Goal: Transaction & Acquisition: Subscribe to service/newsletter

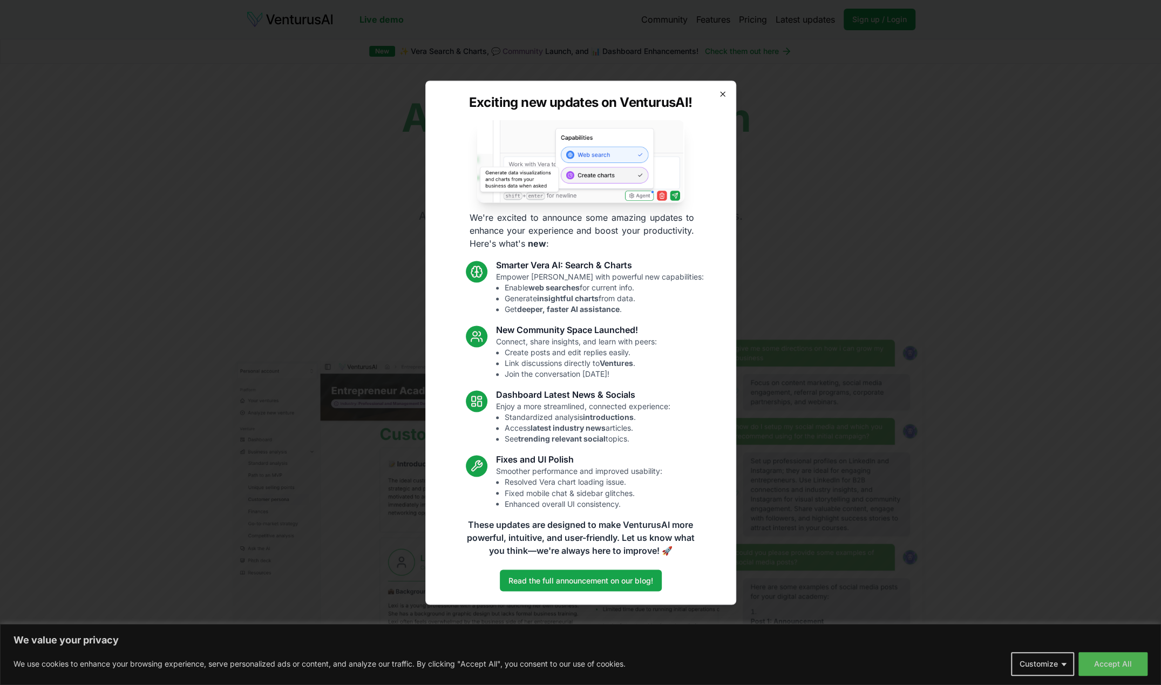
click at [722, 92] on icon "button" at bounding box center [723, 94] width 9 height 9
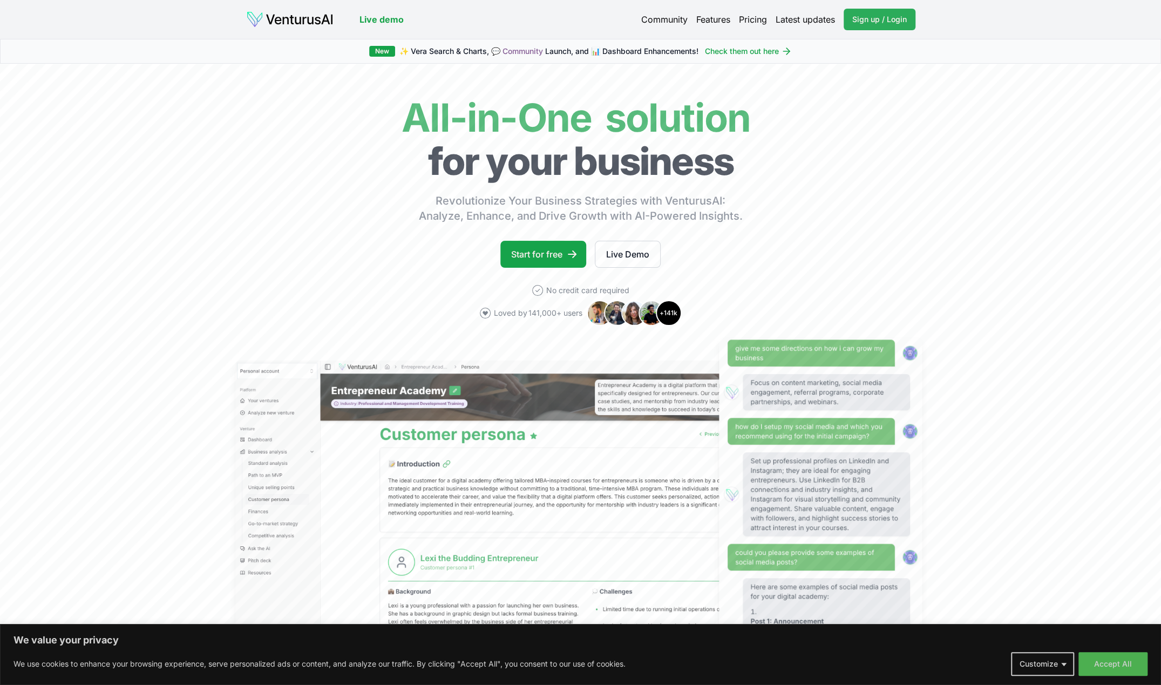
click at [890, 15] on span "Sign up / Login" at bounding box center [879, 19] width 55 height 11
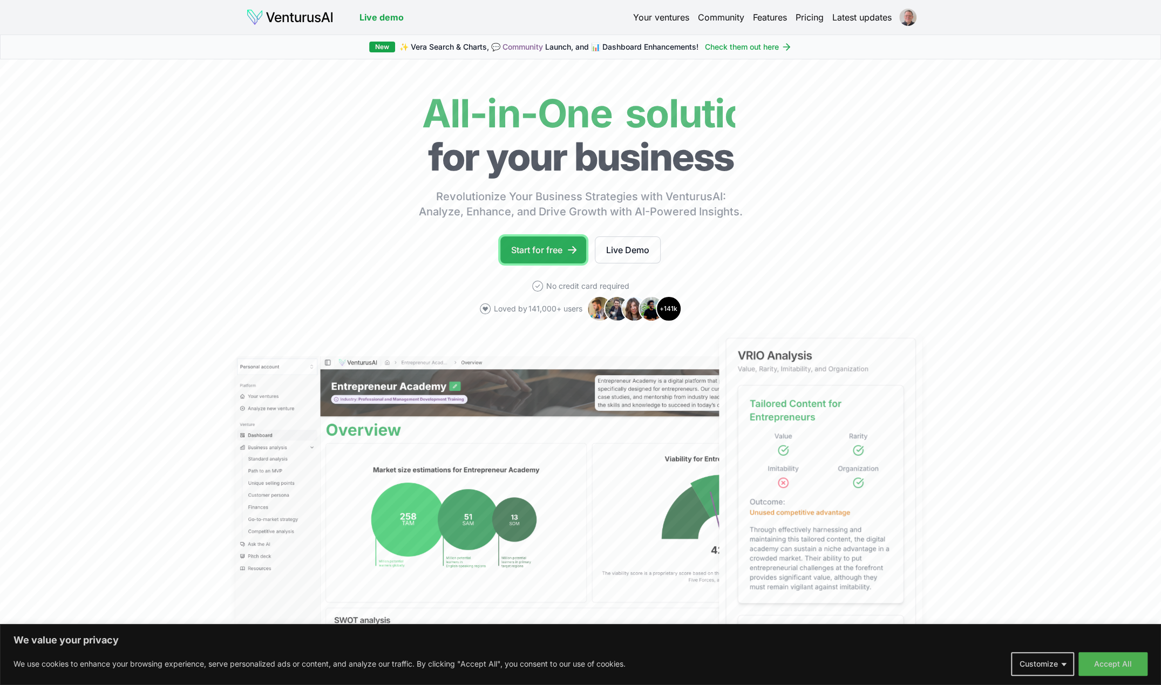
click at [545, 248] on link "Start for free" at bounding box center [543, 249] width 86 height 27
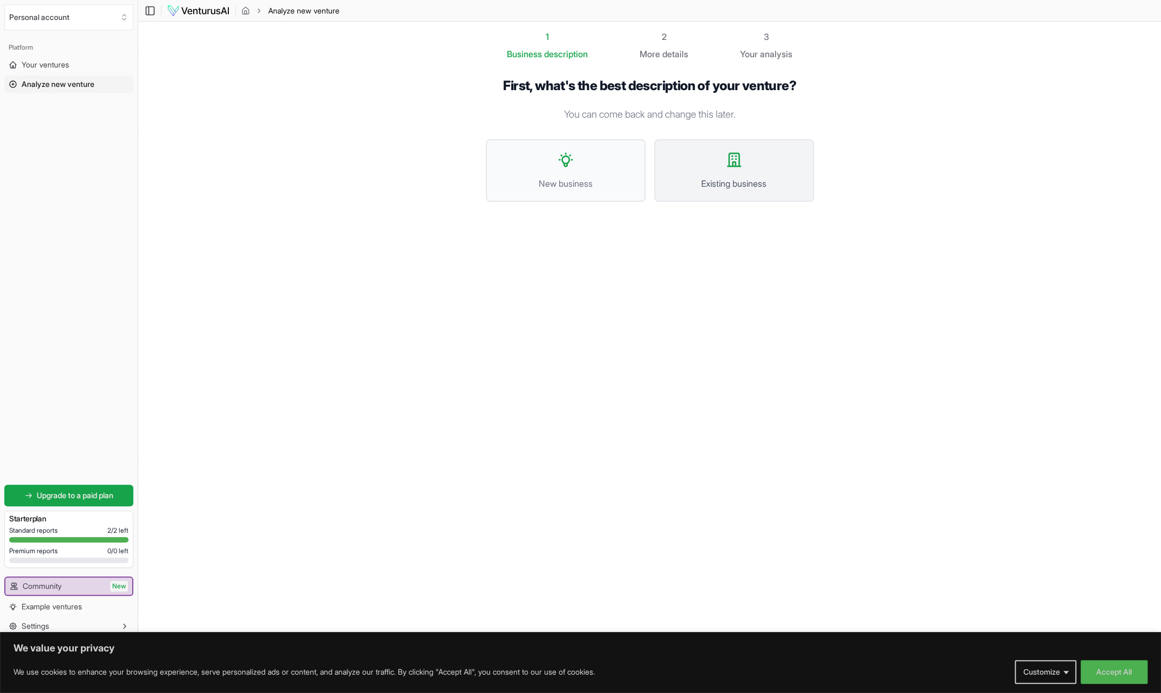
click at [736, 164] on icon at bounding box center [734, 159] width 17 height 17
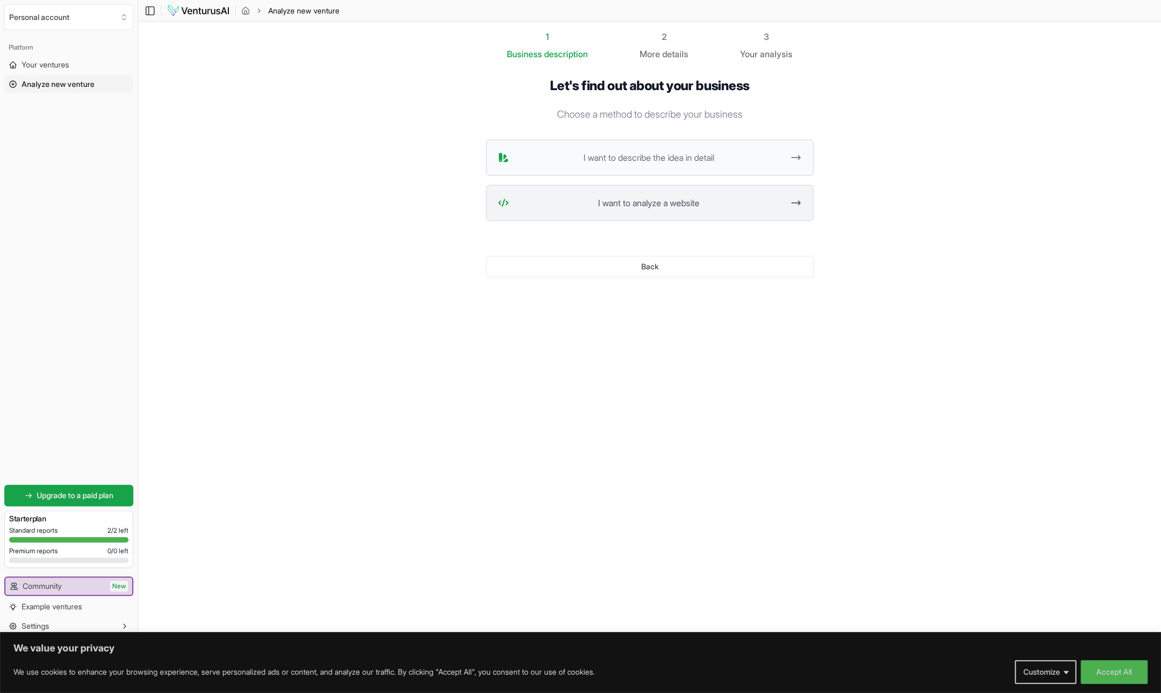
click at [643, 206] on span "I want to analyze a website" at bounding box center [648, 202] width 270 height 13
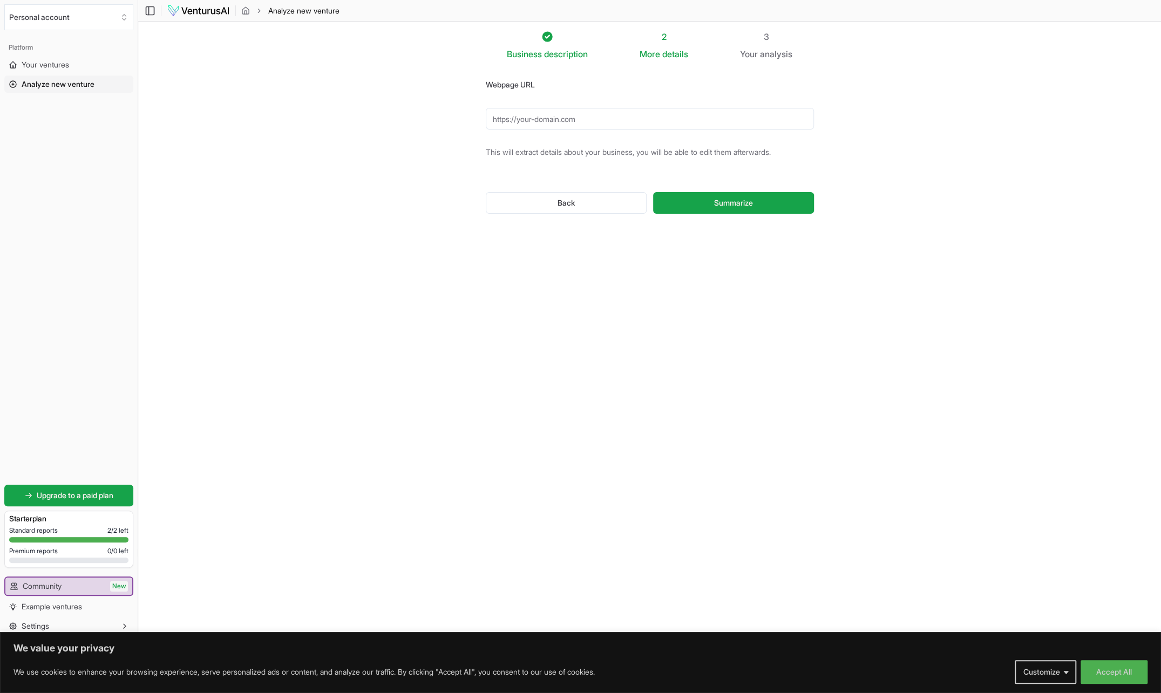
click at [550, 122] on input "Webpage URL" at bounding box center [650, 119] width 328 height 22
type input "[URL][DOMAIN_NAME]"
click at [751, 202] on span "Summarize" at bounding box center [733, 203] width 39 height 11
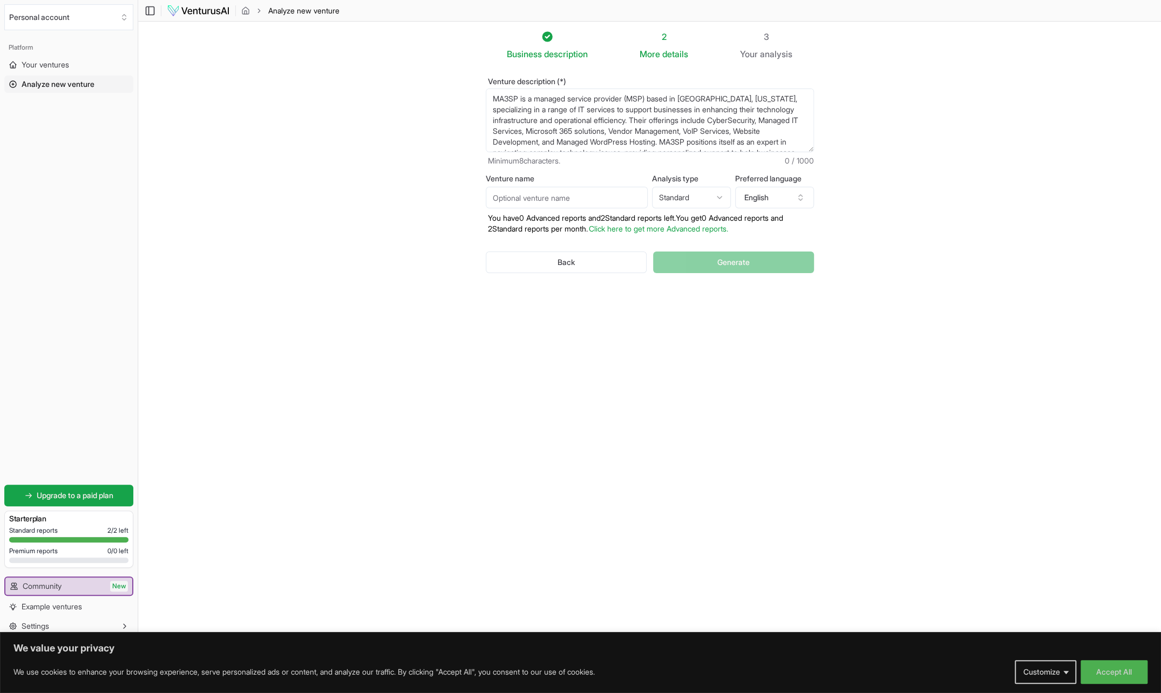
click at [626, 111] on textarea "MA3SP is a managed service provider (MSP) based in [GEOGRAPHIC_DATA], [US_STATE…" at bounding box center [650, 121] width 328 height 64
click at [1114, 674] on button "Accept All" at bounding box center [1114, 672] width 67 height 24
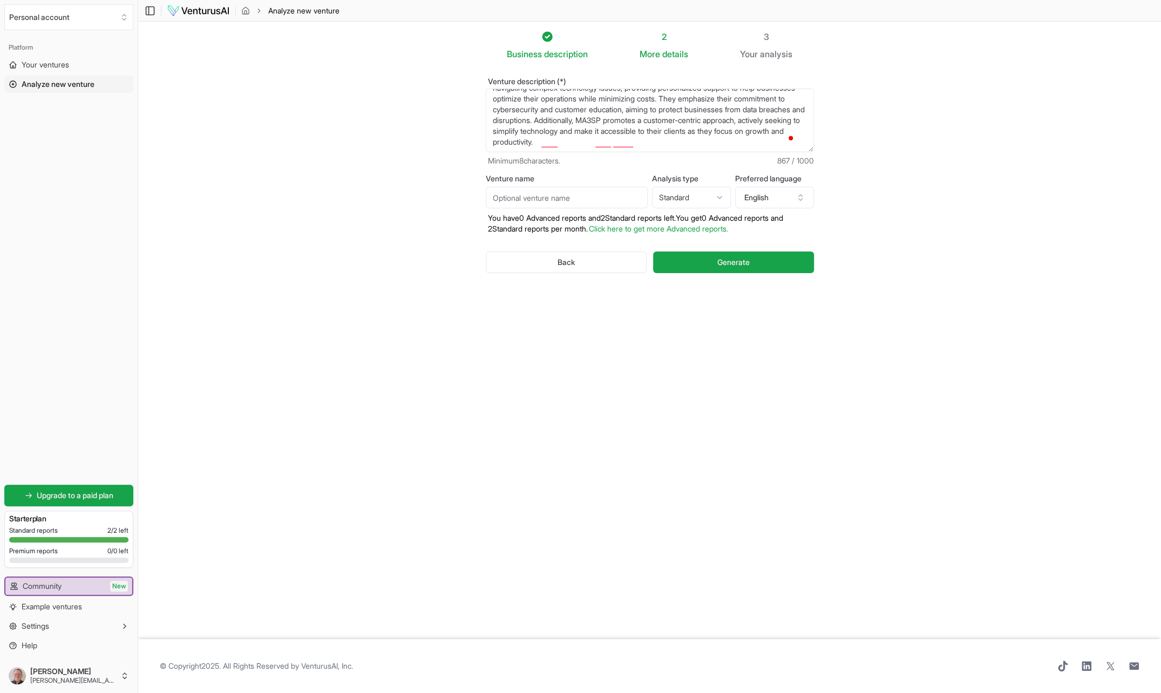
scroll to position [0, 0]
click at [740, 266] on span "Generate" at bounding box center [737, 262] width 32 height 11
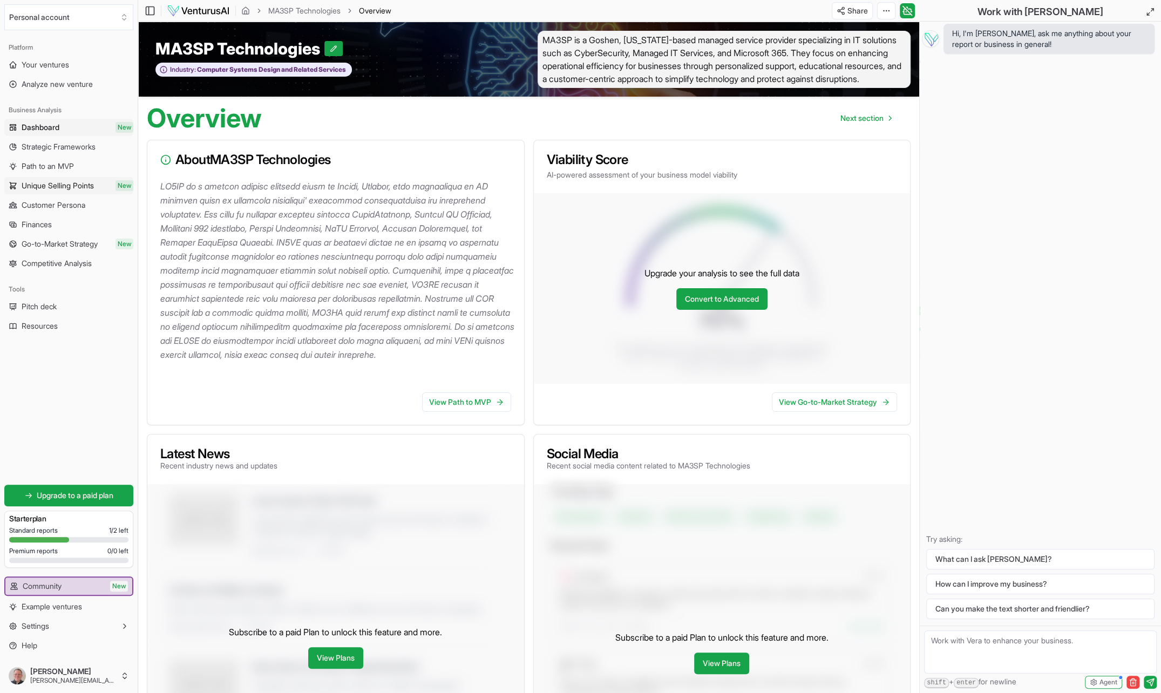
click at [24, 186] on span "Unique Selling Points" at bounding box center [58, 185] width 72 height 11
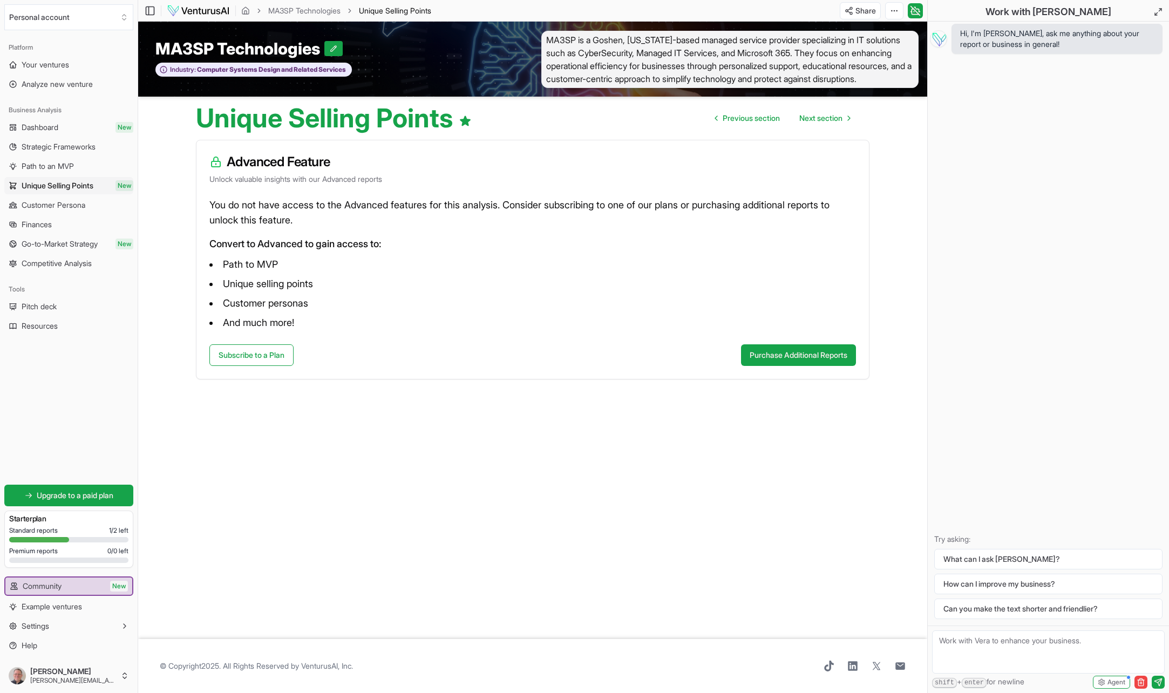
click at [73, 246] on span "Go-to-Market Strategy" at bounding box center [60, 244] width 76 height 11
click at [51, 146] on span "Strategic Frameworks" at bounding box center [59, 146] width 74 height 11
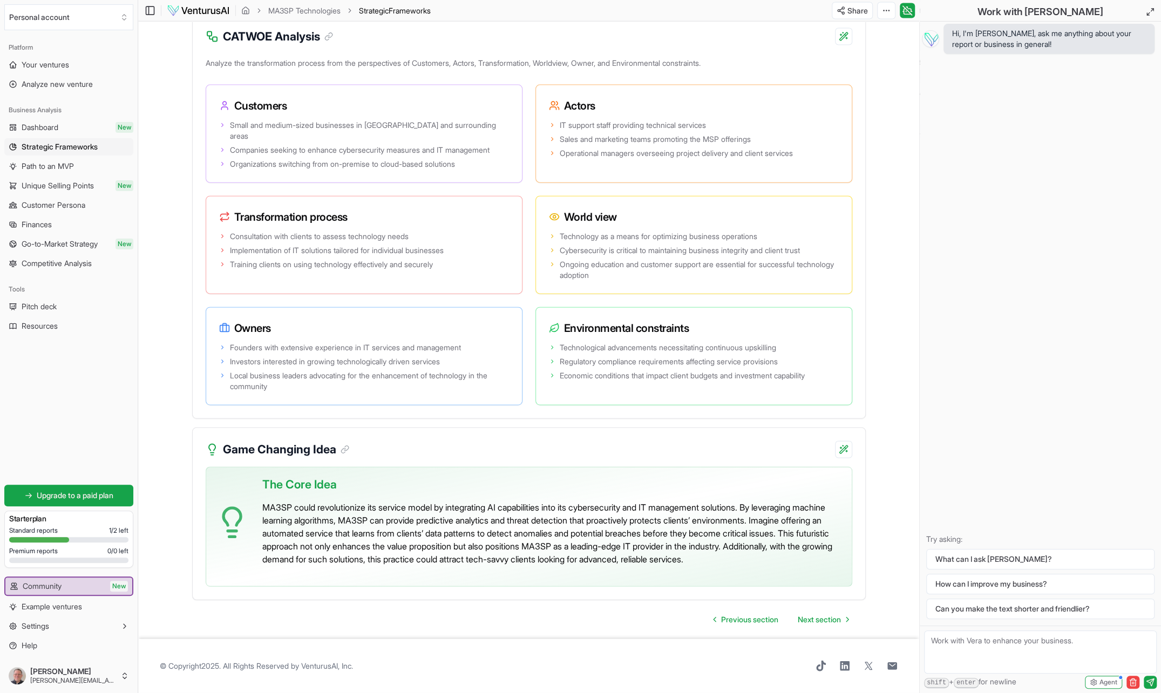
scroll to position [2077, 0]
click at [74, 166] on span "Path to an MVP" at bounding box center [48, 166] width 52 height 11
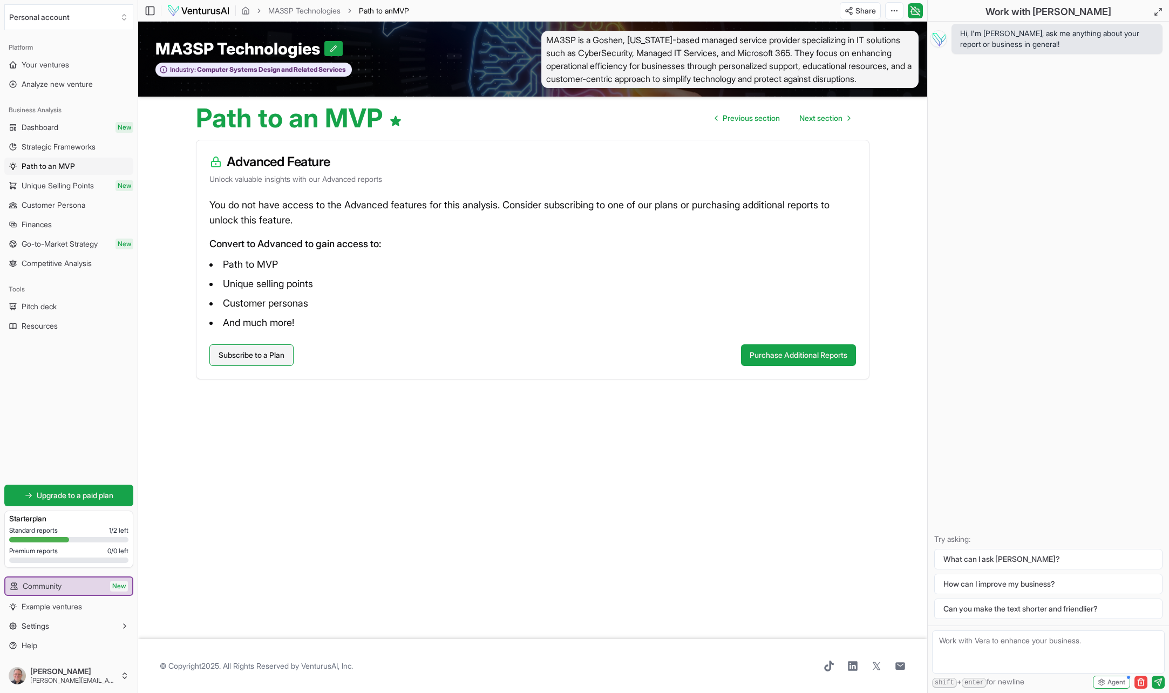
click at [270, 358] on link "Subscribe to a Plan" at bounding box center [251, 355] width 84 height 22
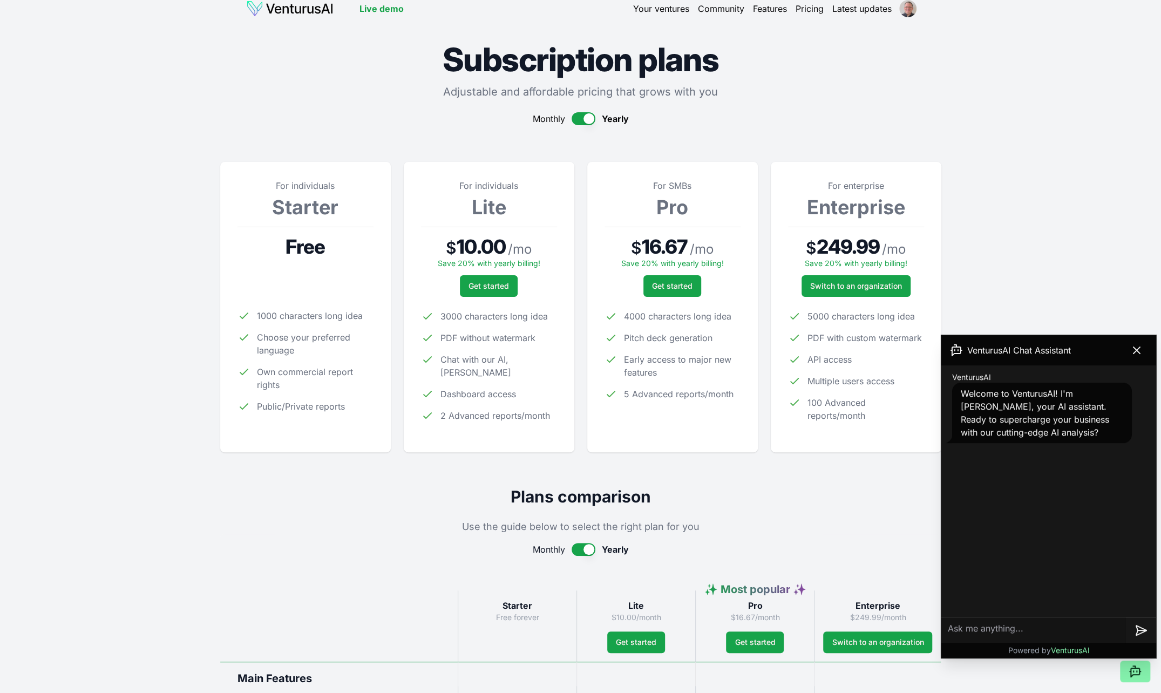
scroll to position [378, 0]
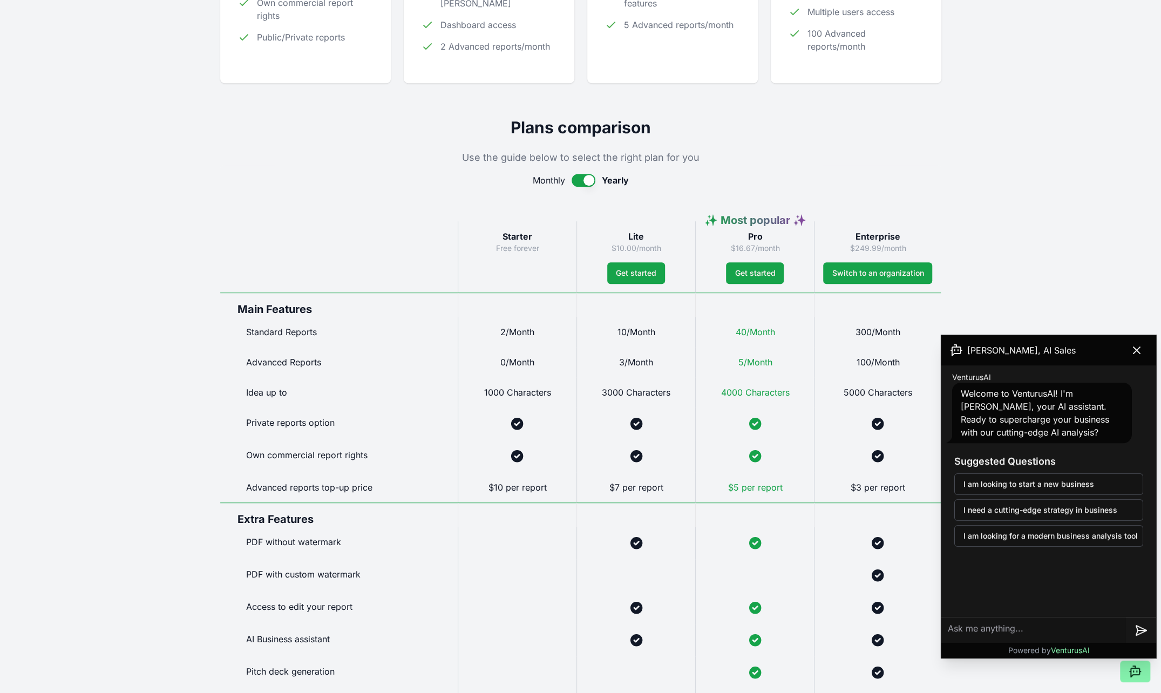
click at [1140, 353] on icon at bounding box center [1136, 350] width 13 height 13
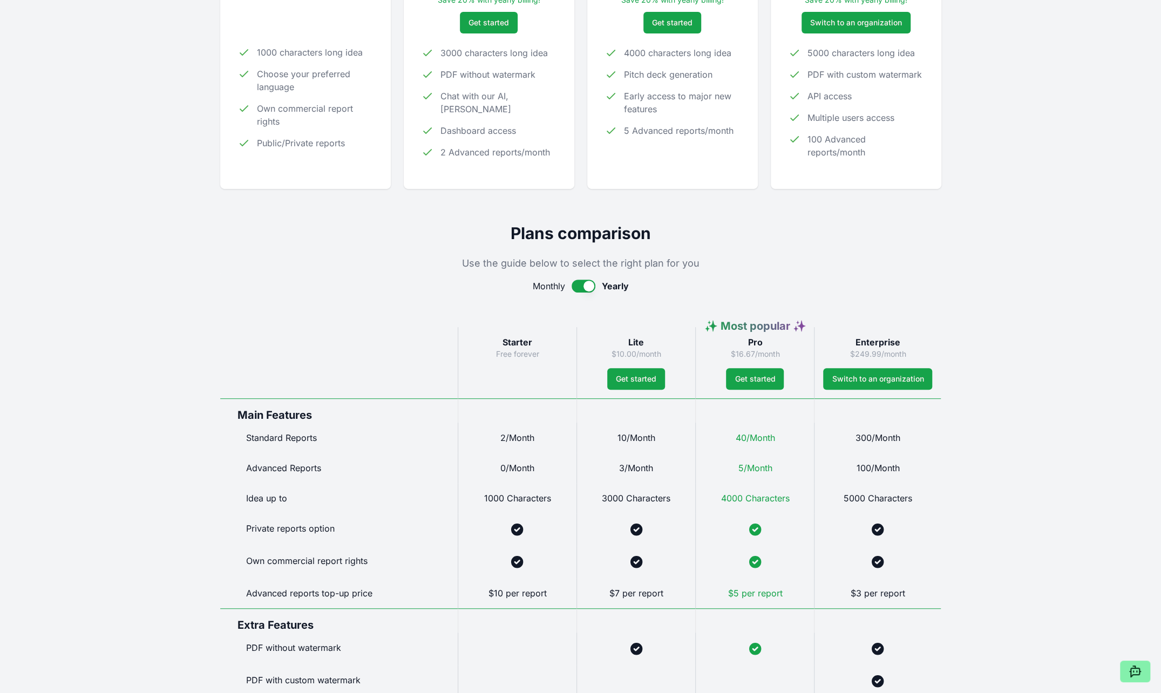
scroll to position [0, 0]
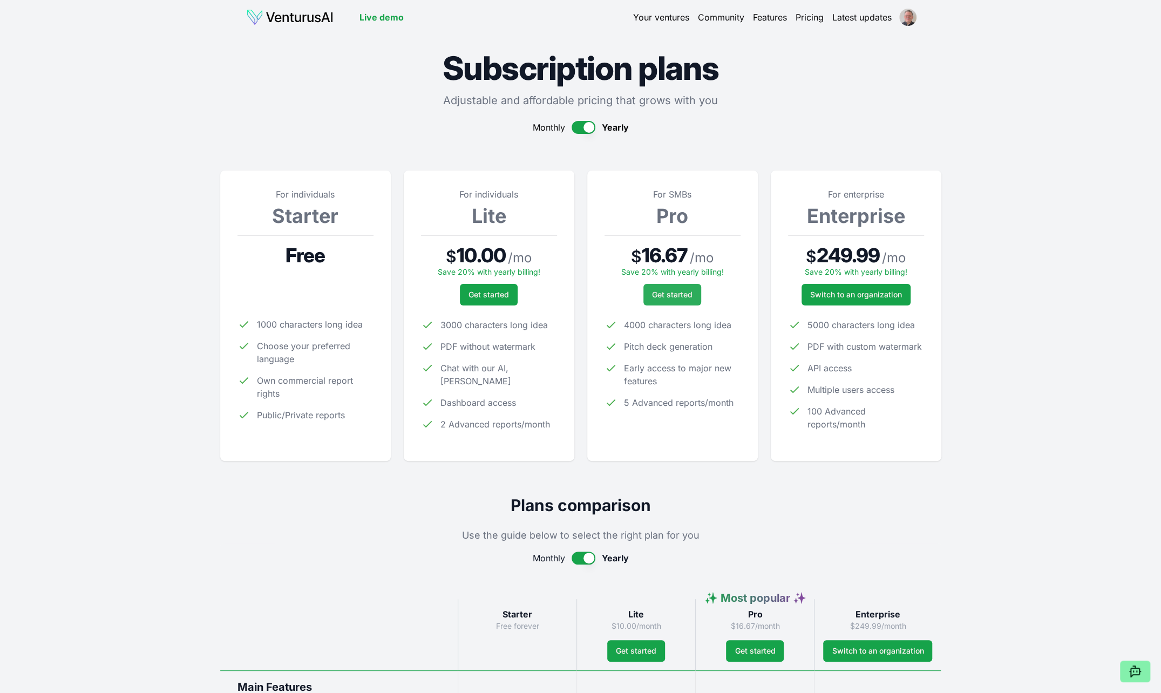
click at [677, 295] on span "Get started" at bounding box center [672, 294] width 40 height 11
